Goal: Find contact information: Find contact information

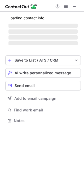
scroll to position [137, 84]
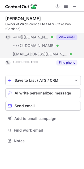
click at [69, 35] on button "View email" at bounding box center [67, 37] width 21 height 5
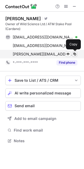
click at [72, 53] on button at bounding box center [74, 54] width 5 height 5
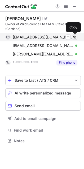
click at [75, 37] on span at bounding box center [75, 37] width 4 height 4
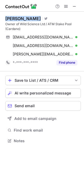
copy div "Joshua Jameson"
drag, startPoint x: 6, startPoint y: 18, endPoint x: 37, endPoint y: 17, distance: 31.9
click at [37, 17] on div "Joshua Jameson Visit Twitter profile" at bounding box center [43, 18] width 76 height 5
